Goal: Information Seeking & Learning: Learn about a topic

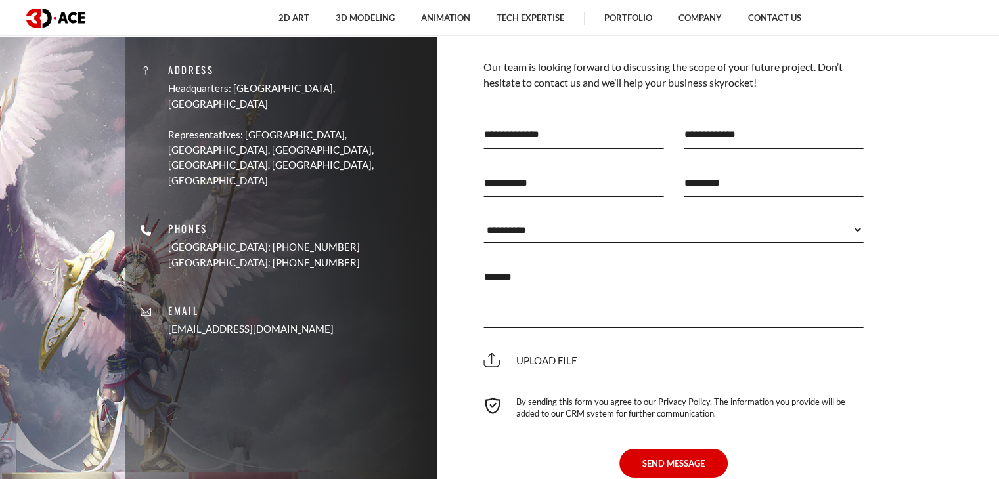
scroll to position [4729, 0]
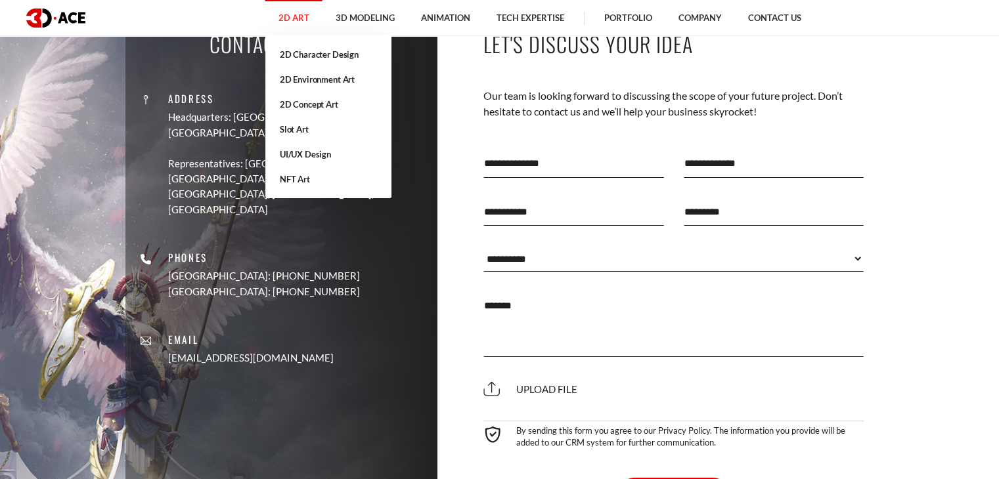
click at [299, 16] on link "2D Art" at bounding box center [293, 18] width 57 height 36
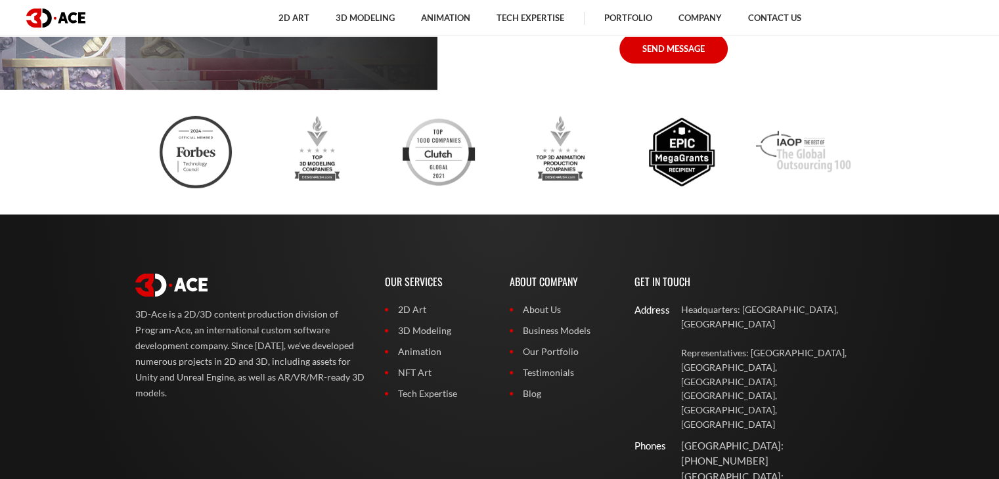
scroll to position [3951, 0]
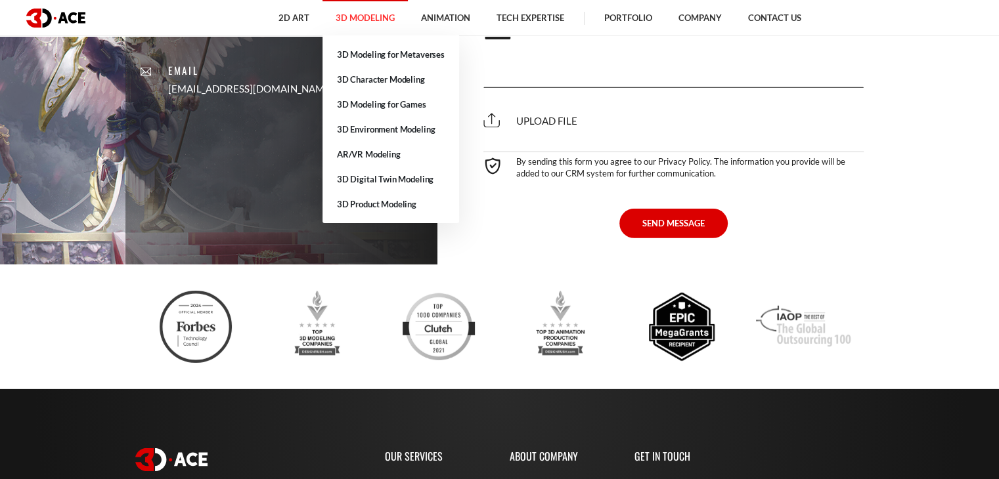
click at [345, 25] on link "3D Modeling" at bounding box center [364, 18] width 85 height 36
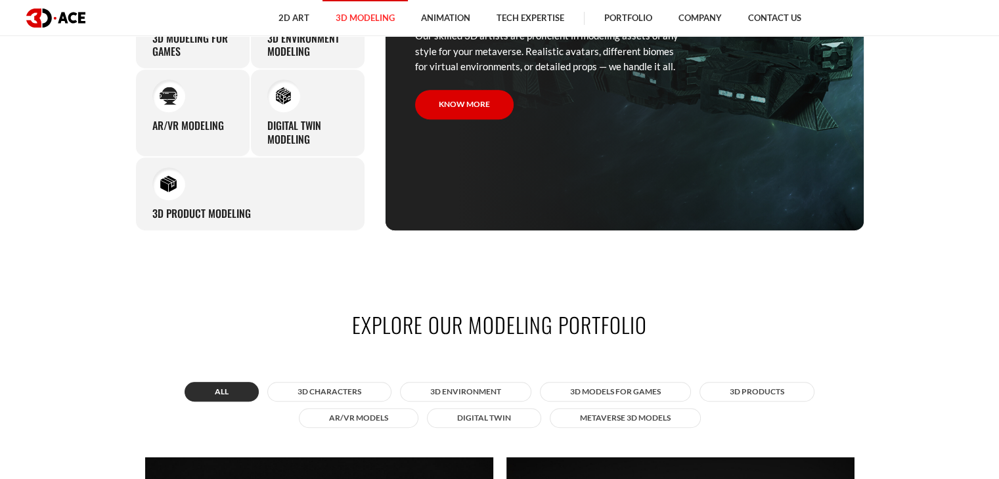
scroll to position [657, 0]
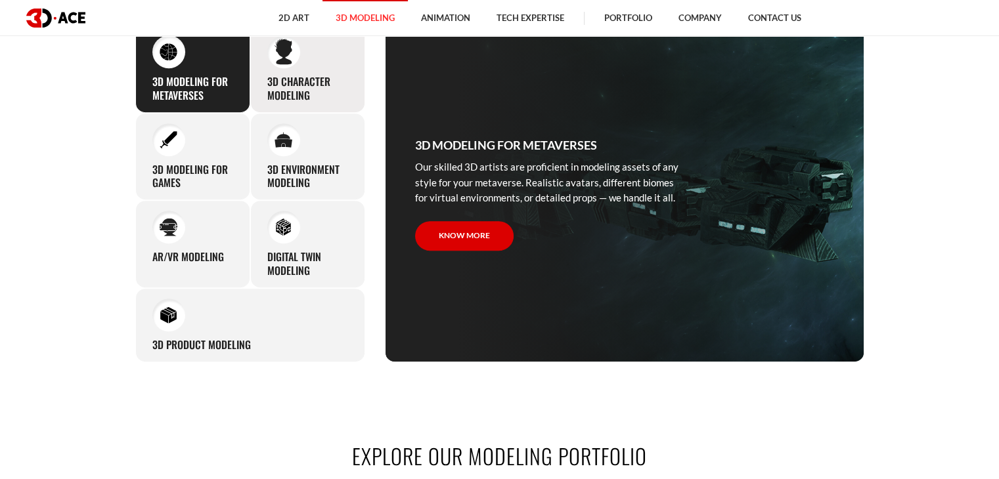
click at [305, 93] on h3 "3D character modeling" at bounding box center [307, 89] width 81 height 28
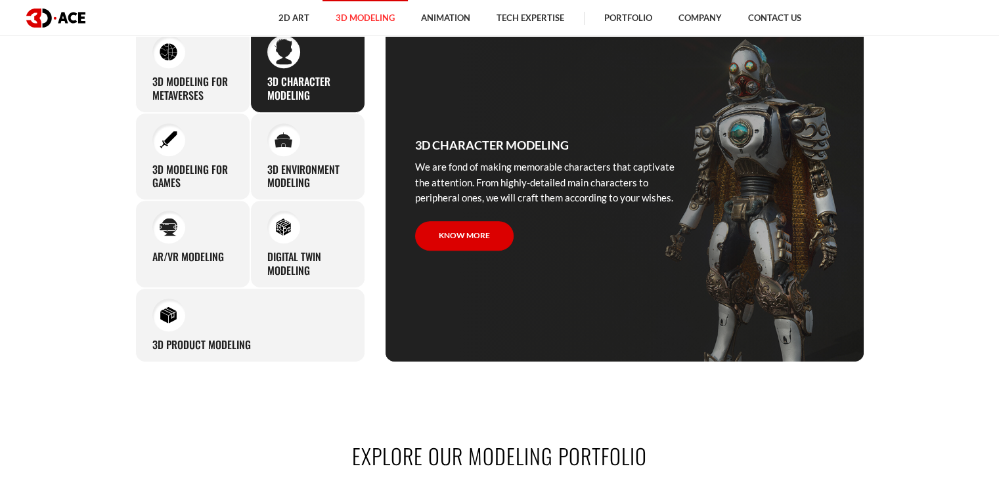
drag, startPoint x: 413, startPoint y: 164, endPoint x: 675, endPoint y: 198, distance: 264.2
click at [675, 198] on div "3D character modeling We are fond of making memorable characters that captivate…" at bounding box center [550, 194] width 328 height 336
copy p "We are fond of making memorable characters that captivate the attention. From h…"
click at [210, 170] on h3 "3D modeling for games" at bounding box center [192, 177] width 81 height 28
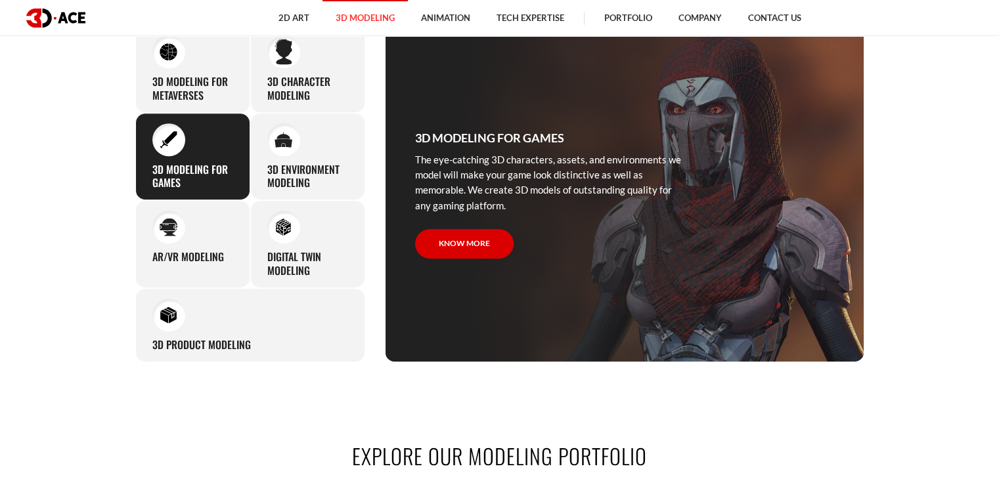
drag, startPoint x: 506, startPoint y: 206, endPoint x: 412, endPoint y: 161, distance: 104.9
click at [412, 161] on div "3D modeling for games The eye-catching 3D characters, assets, and environments …" at bounding box center [550, 194] width 328 height 336
copy p "The eye-catching 3D characters, assets, and environments we model will make you…"
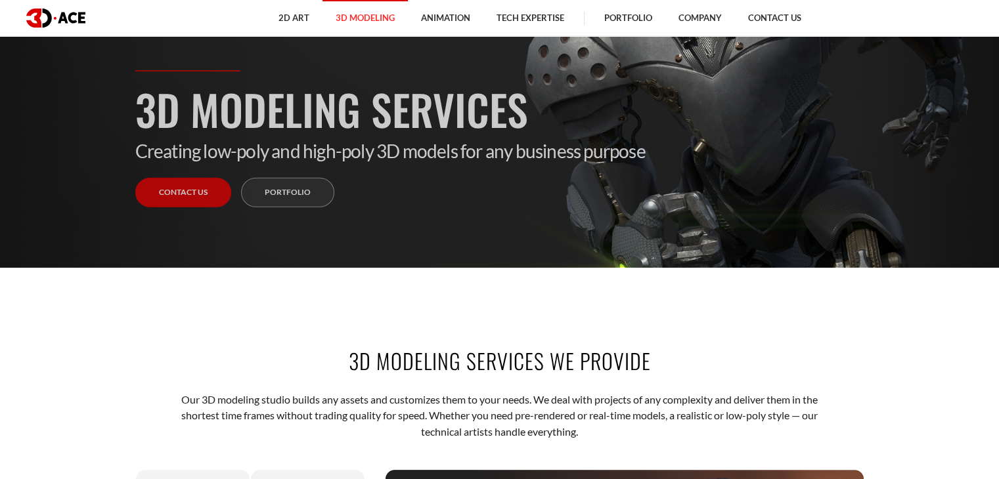
scroll to position [66, 0]
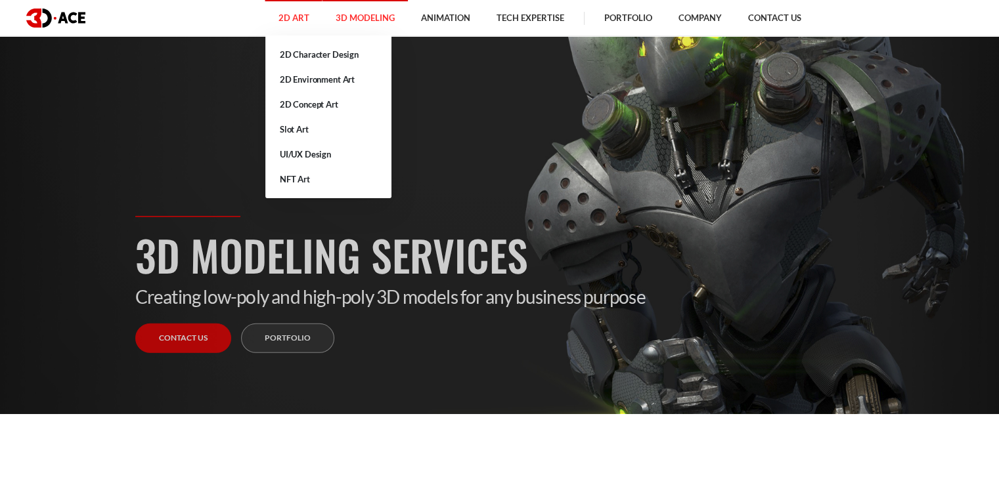
click at [308, 24] on link "2D Art" at bounding box center [293, 18] width 57 height 36
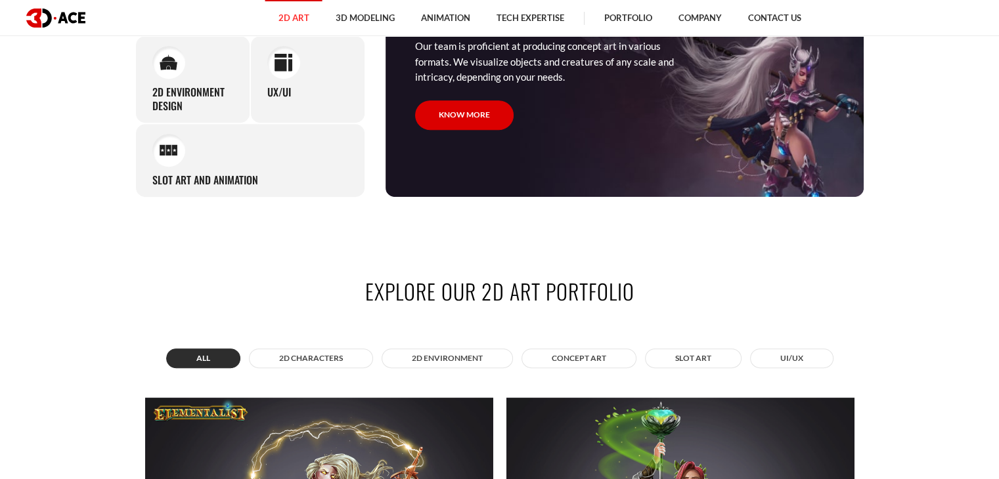
scroll to position [591, 0]
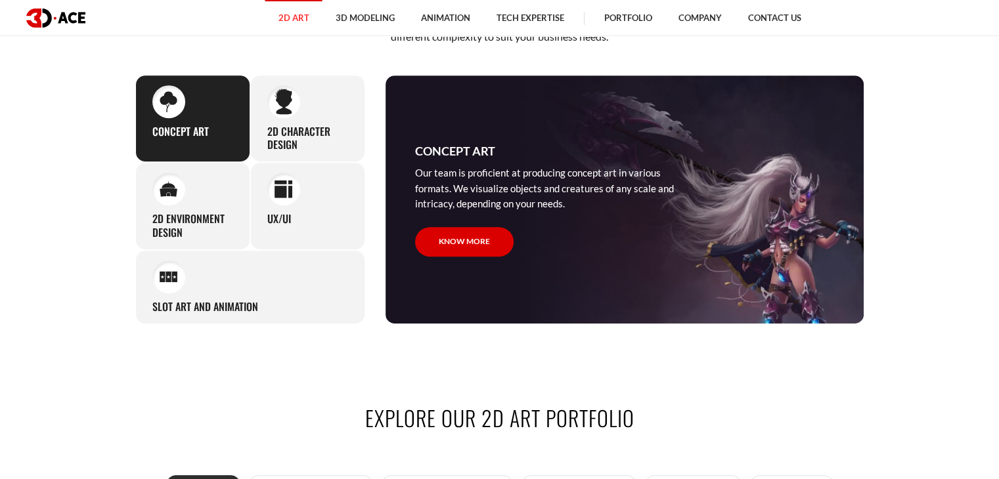
drag, startPoint x: 412, startPoint y: 171, endPoint x: 570, endPoint y: 206, distance: 161.3
click at [570, 206] on div "Concept Art Our team is proficient at producing concept art in various formats.…" at bounding box center [550, 200] width 328 height 248
copy p "Our team is proficient at producing concept art in various formats. We visualiz…"
click at [286, 129] on h3 "2D Character Design" at bounding box center [307, 139] width 81 height 28
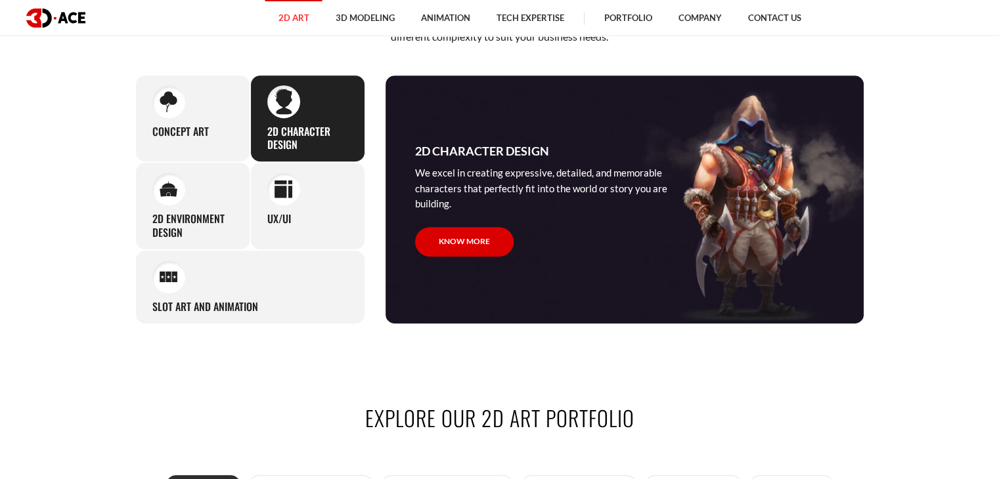
drag, startPoint x: 417, startPoint y: 167, endPoint x: 470, endPoint y: 206, distance: 65.4
click at [470, 206] on p "We excel in creating expressive, detailed, and memorable characters that perfec…" at bounding box center [549, 188] width 269 height 46
copy p "We excel in creating expressive, detailed, and memorable characters that perfec…"
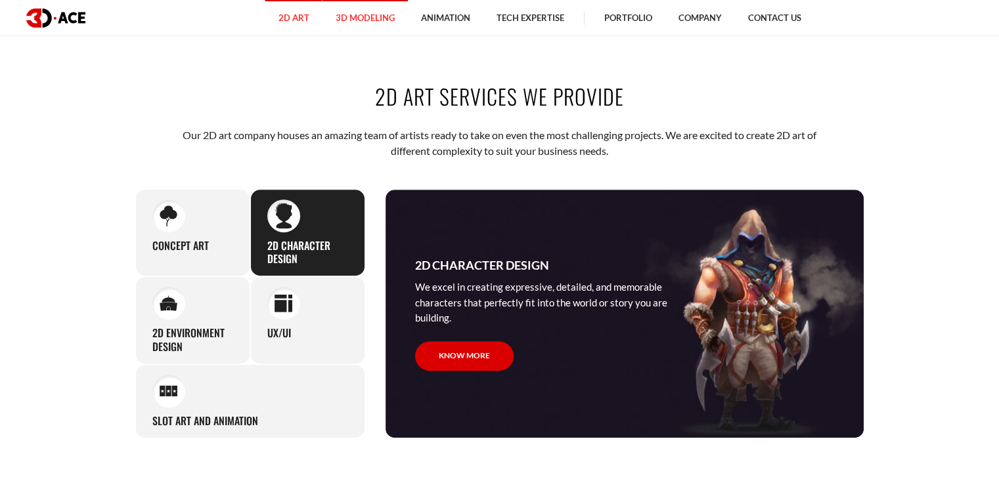
scroll to position [394, 0]
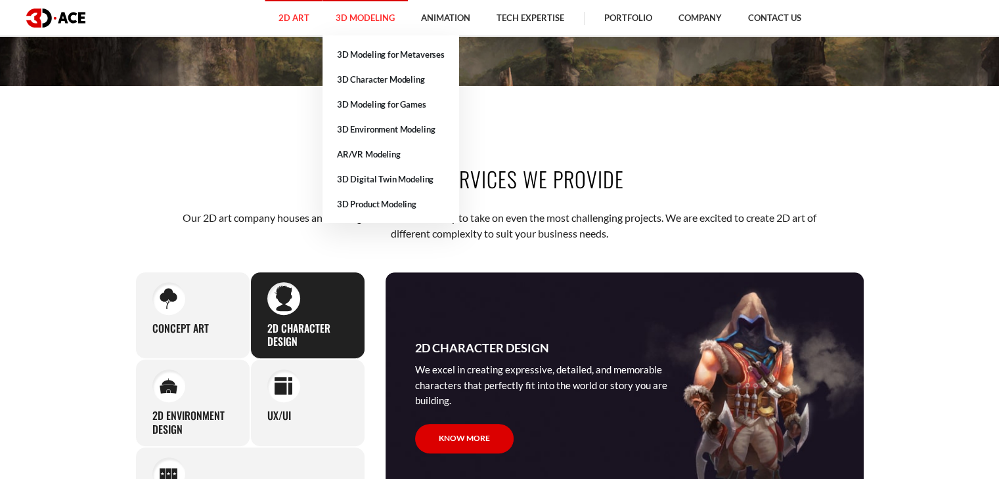
click at [350, 19] on link "3D Modeling" at bounding box center [364, 18] width 85 height 36
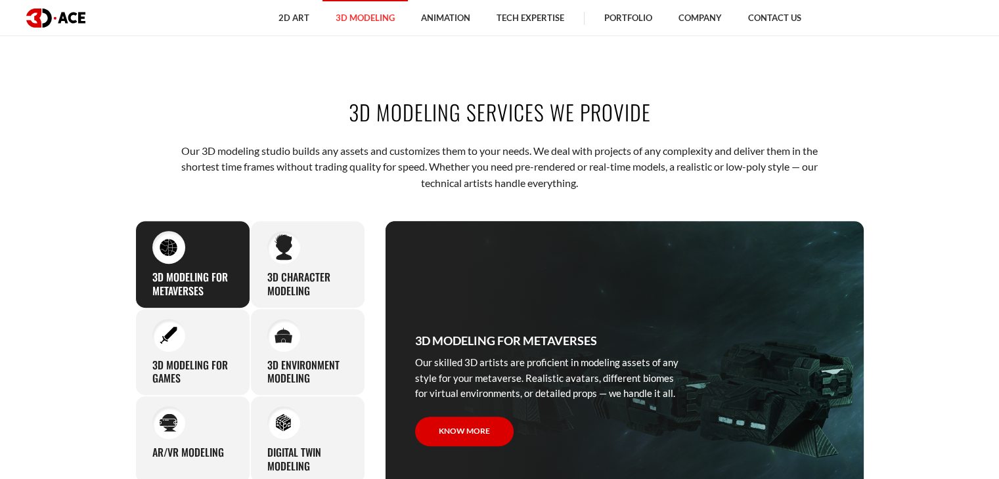
scroll to position [460, 0]
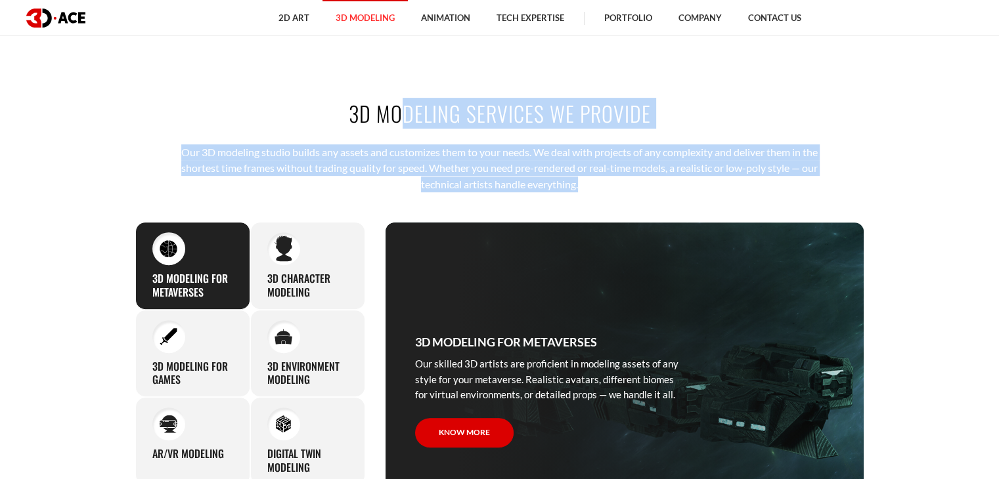
drag, startPoint x: 344, startPoint y: 113, endPoint x: 599, endPoint y: 183, distance: 264.3
click at [599, 183] on div "3D modeling services we provide Our 3D modeling studio builds any assets and cu…" at bounding box center [499, 329] width 749 height 540
copy div "3D modeling services we provide Our 3D modeling studio builds any assets and cu…"
